Goal: Task Accomplishment & Management: Manage account settings

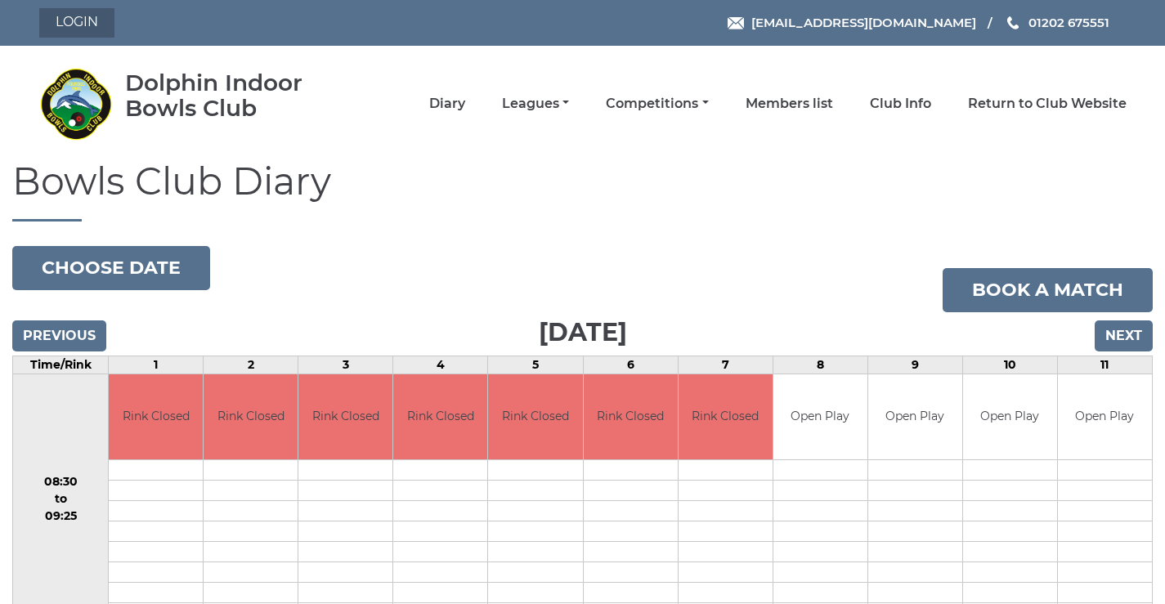
click at [78, 18] on link "Login" at bounding box center [76, 22] width 75 height 29
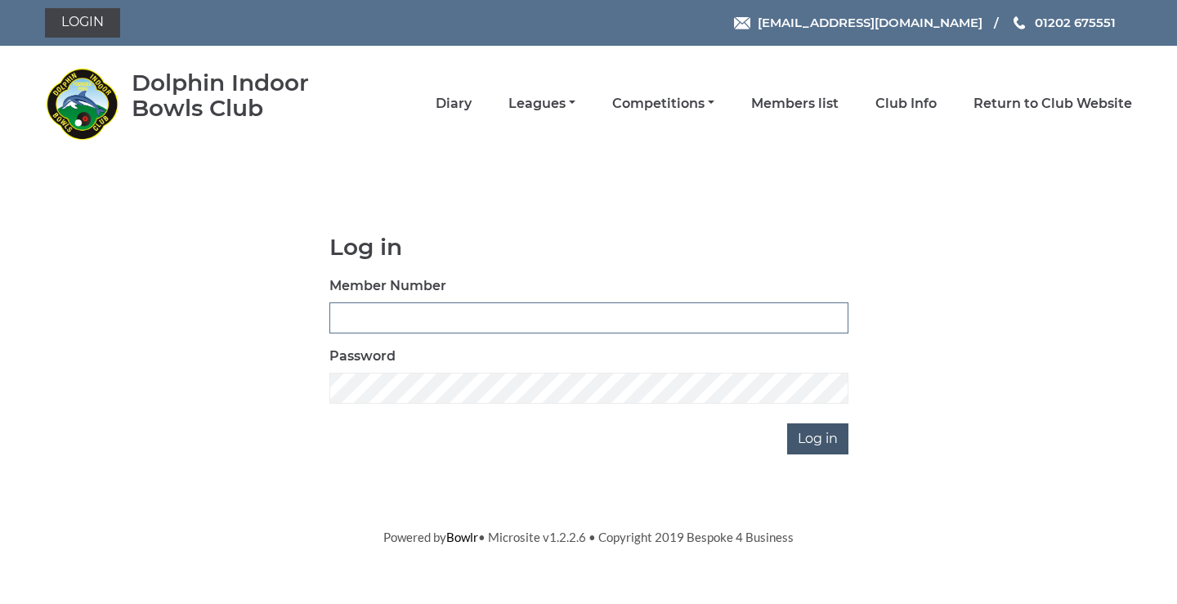
type input "3782"
click at [787, 449] on input "Log in" at bounding box center [817, 438] width 61 height 31
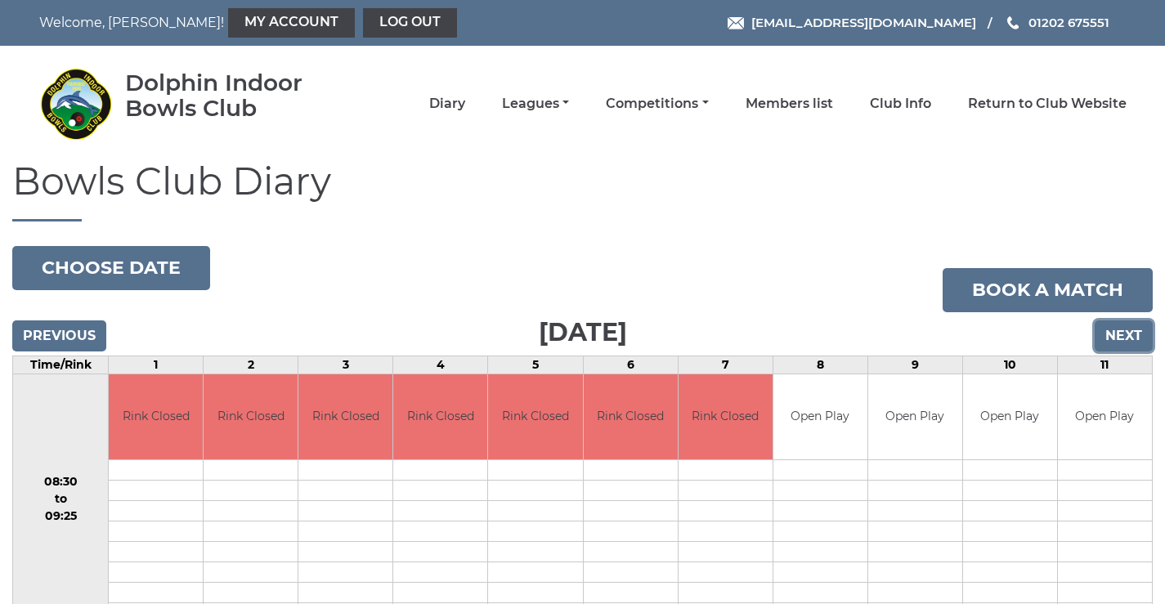
click at [1112, 338] on input "Next" at bounding box center [1123, 335] width 58 height 31
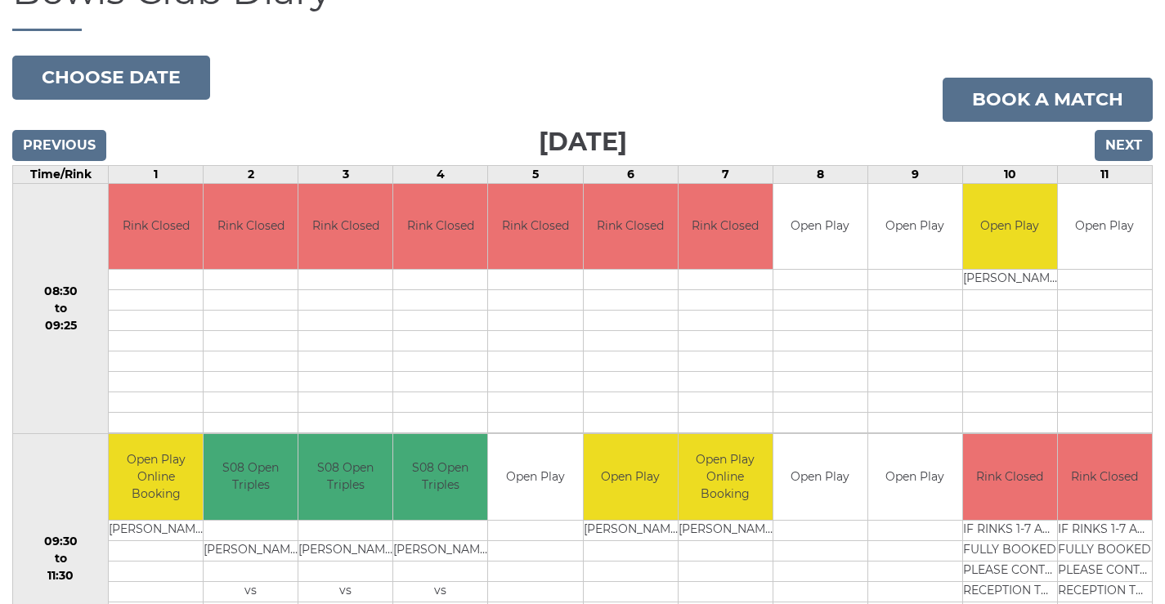
scroll to position [382, 0]
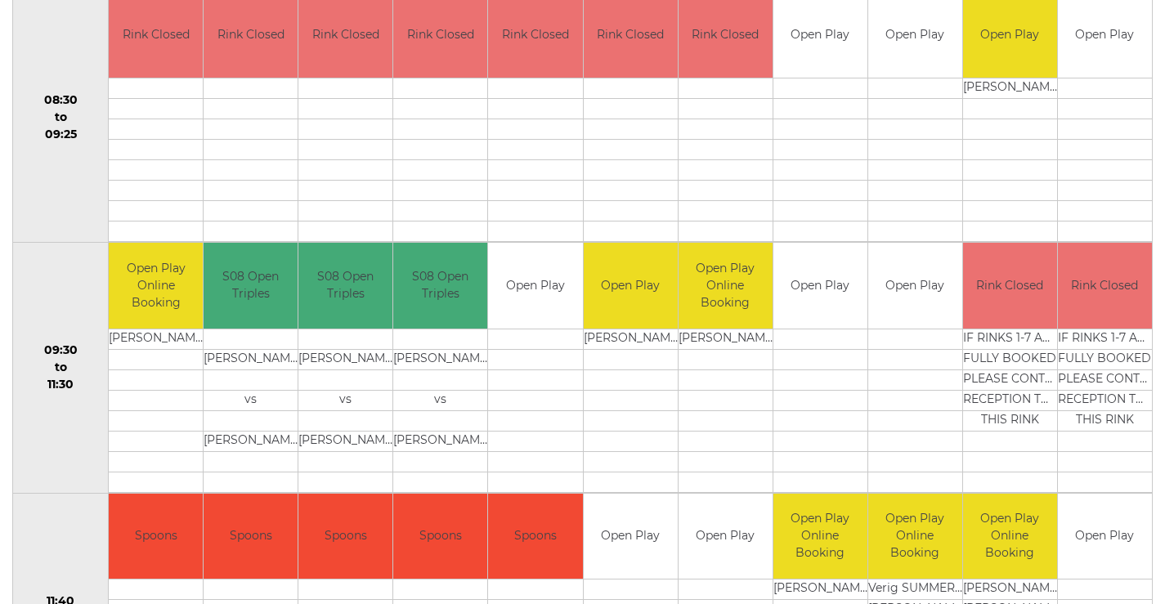
click at [135, 369] on td at bounding box center [156, 359] width 94 height 20
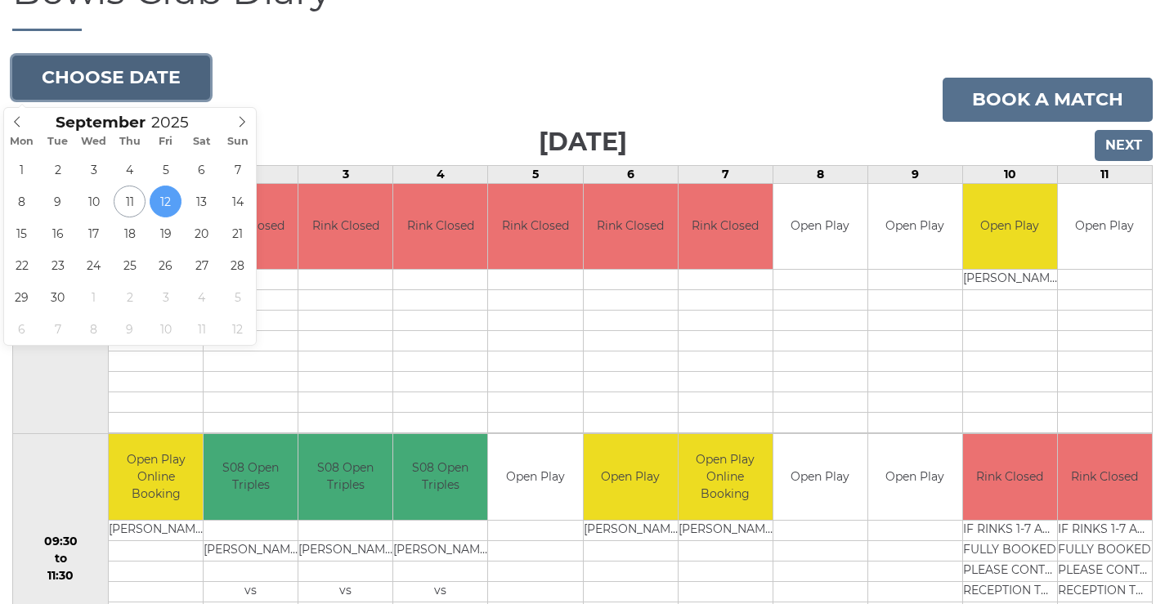
click at [110, 77] on button "Choose date" at bounding box center [111, 78] width 198 height 44
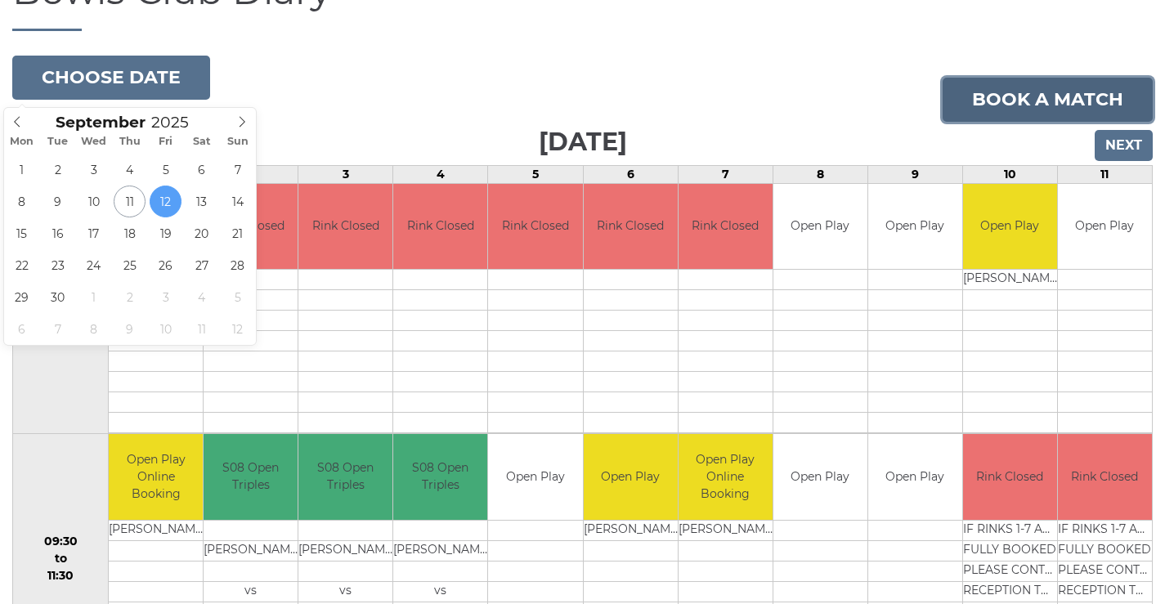
click at [990, 92] on link "Book a match" at bounding box center [1047, 100] width 210 height 44
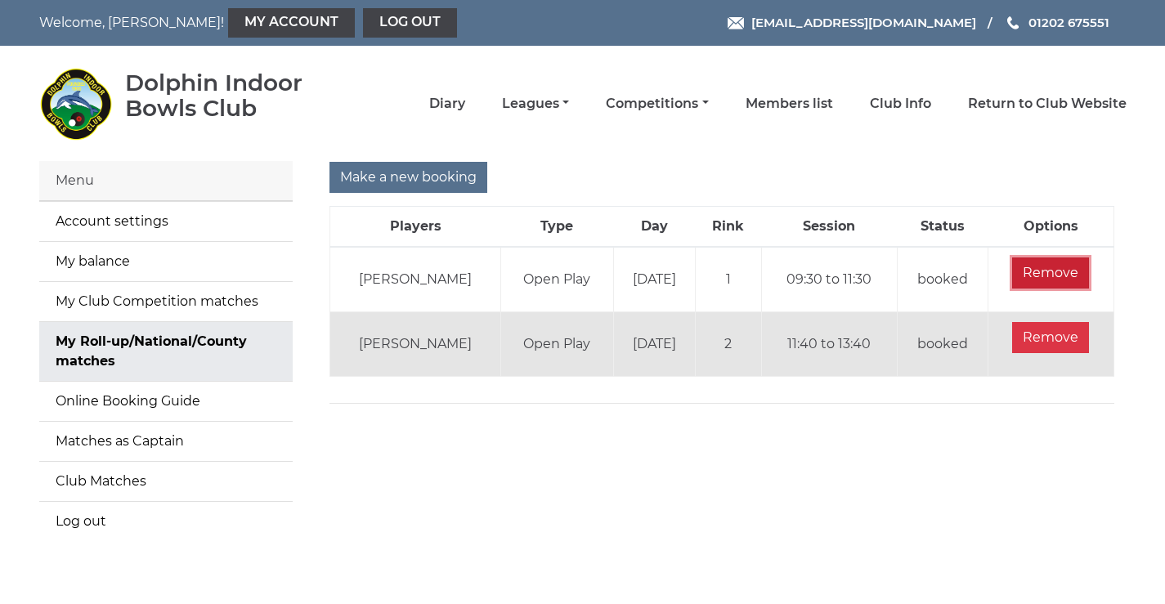
click at [1029, 288] on input "Remove" at bounding box center [1050, 272] width 77 height 31
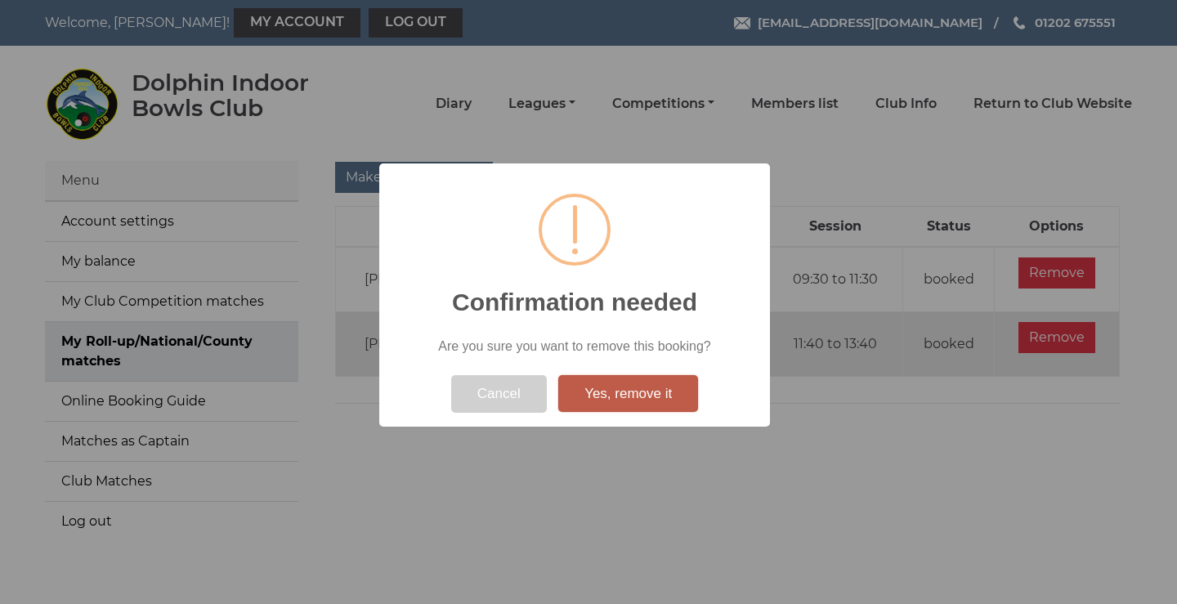
click at [624, 391] on button "Yes, remove it" at bounding box center [628, 394] width 140 height 38
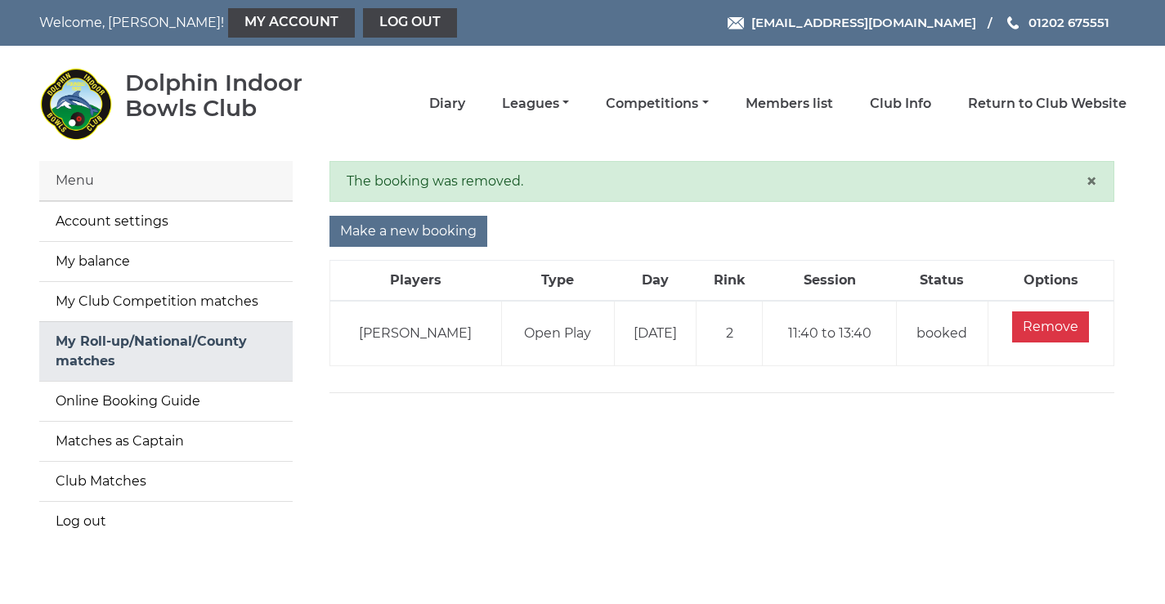
click at [117, 363] on link "My Roll-up/National/County matches" at bounding box center [165, 351] width 253 height 59
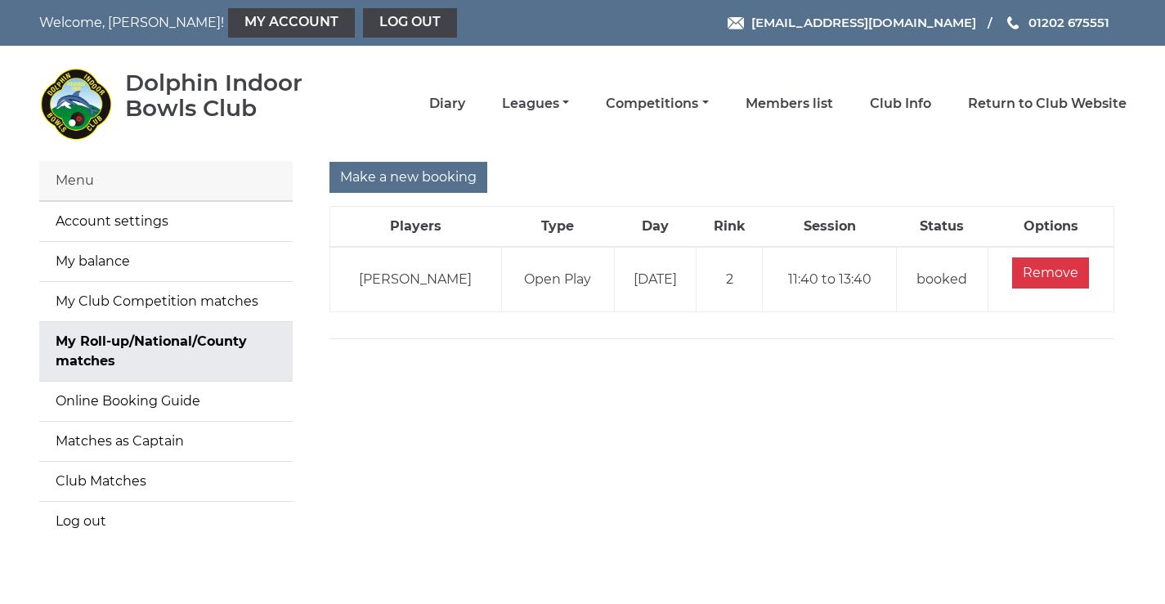
drag, startPoint x: 0, startPoint y: 0, endPoint x: 546, endPoint y: 435, distance: 697.9
click at [546, 435] on div "Make a new booking Players Type Day Rink Session Status Options Peter L ALLEN O…" at bounding box center [722, 361] width 834 height 400
